Goal: Transaction & Acquisition: Purchase product/service

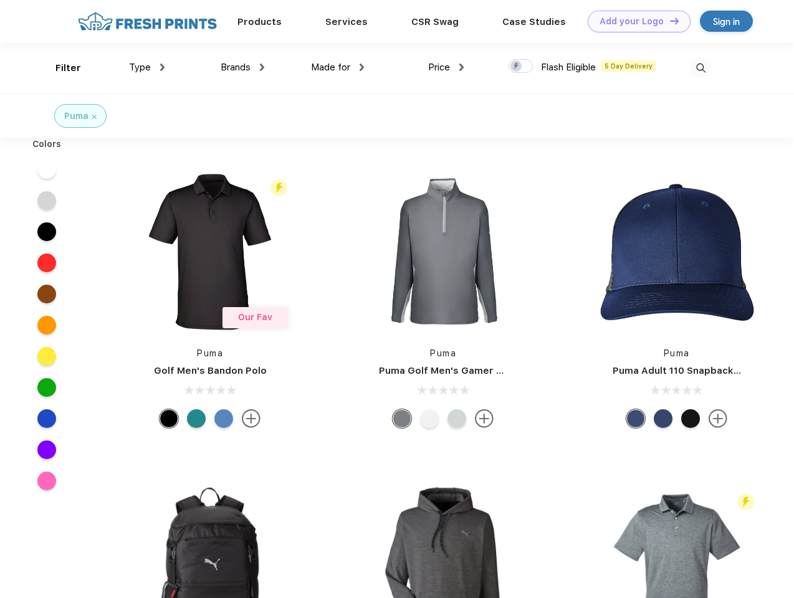
click at [634, 21] on link "Add your Logo Design Tool" at bounding box center [639, 22] width 103 height 22
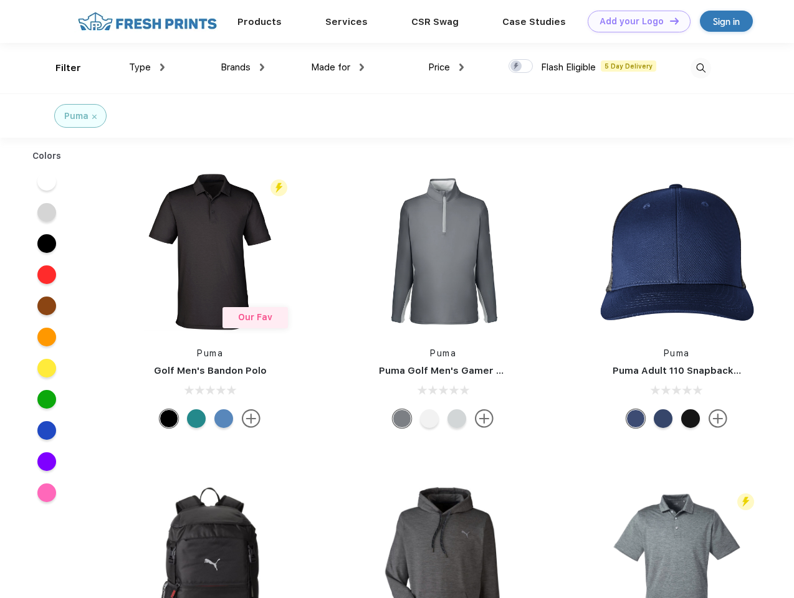
click at [0, 0] on div "Design Tool" at bounding box center [0, 0] width 0 height 0
click at [669, 21] on link "Add your Logo Design Tool" at bounding box center [639, 22] width 103 height 22
click at [60, 68] on div "Filter" at bounding box center [68, 68] width 26 height 14
click at [147, 67] on span "Type" at bounding box center [140, 67] width 22 height 11
click at [242, 67] on span "Brands" at bounding box center [236, 67] width 30 height 11
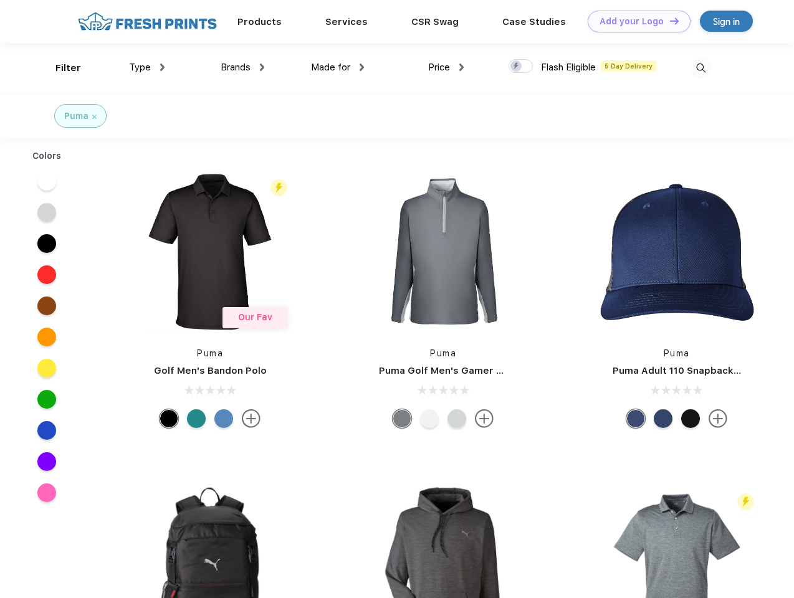
click at [338, 67] on span "Made for" at bounding box center [330, 67] width 39 height 11
click at [446, 67] on span "Price" at bounding box center [439, 67] width 22 height 11
click at [521, 67] on div at bounding box center [520, 66] width 24 height 14
click at [517, 67] on input "checkbox" at bounding box center [512, 63] width 8 height 8
click at [700, 68] on img at bounding box center [700, 68] width 21 height 21
